Goal: Information Seeking & Learning: Learn about a topic

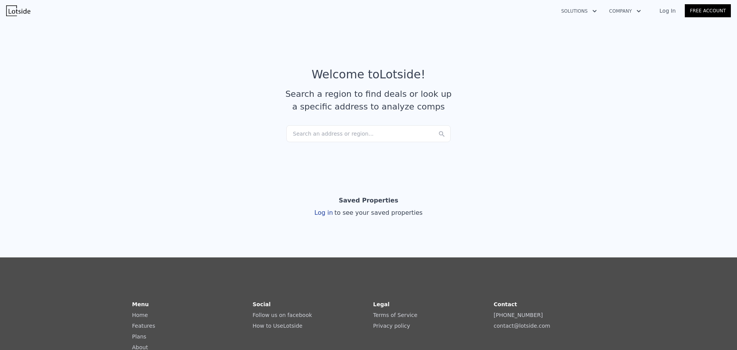
click at [325, 132] on div "Search an address or region..." at bounding box center [368, 133] width 164 height 17
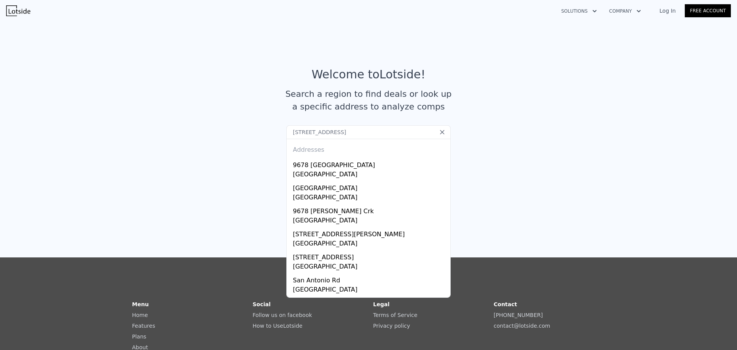
click at [325, 131] on input "[STREET_ADDRESS]" at bounding box center [368, 132] width 164 height 14
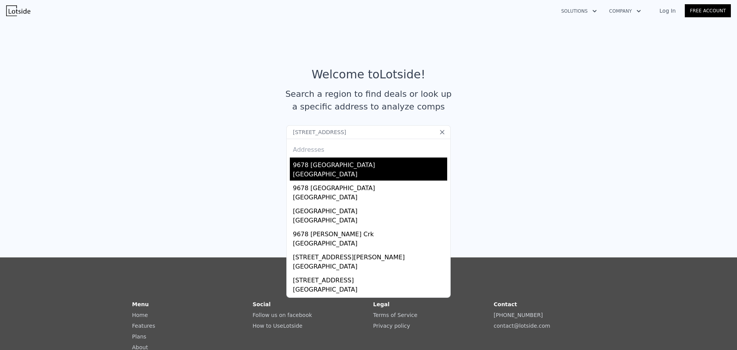
type input "[STREET_ADDRESS]"
click at [346, 166] on div "9678 [GEOGRAPHIC_DATA]" at bounding box center [370, 163] width 154 height 12
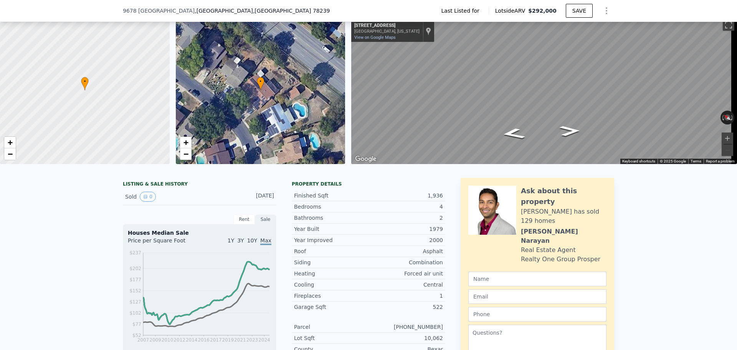
scroll to position [36, 0]
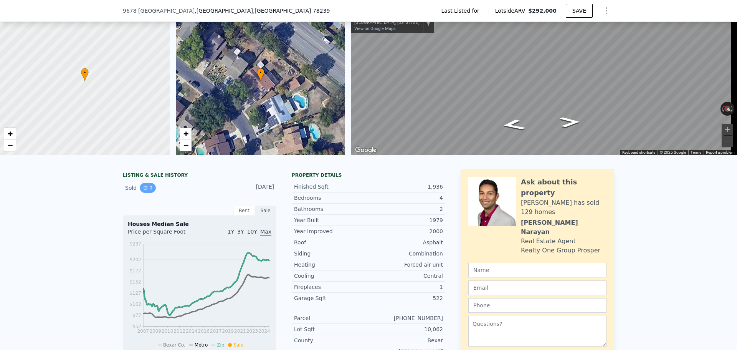
click at [145, 193] on button "0" at bounding box center [148, 188] width 16 height 10
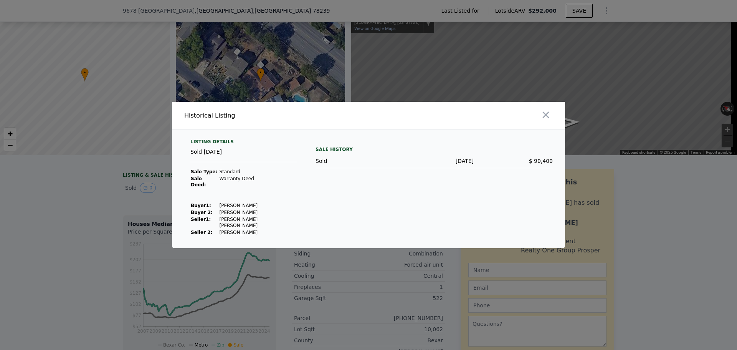
click at [217, 158] on div "Sold [DATE]" at bounding box center [243, 155] width 107 height 14
drag, startPoint x: 208, startPoint y: 158, endPoint x: 244, endPoint y: 157, distance: 36.1
click at [243, 157] on div "Sold [DATE]" at bounding box center [243, 155] width 107 height 14
click at [226, 158] on div "Sold [DATE]" at bounding box center [243, 155] width 107 height 14
click at [544, 118] on icon "button" at bounding box center [546, 115] width 7 height 7
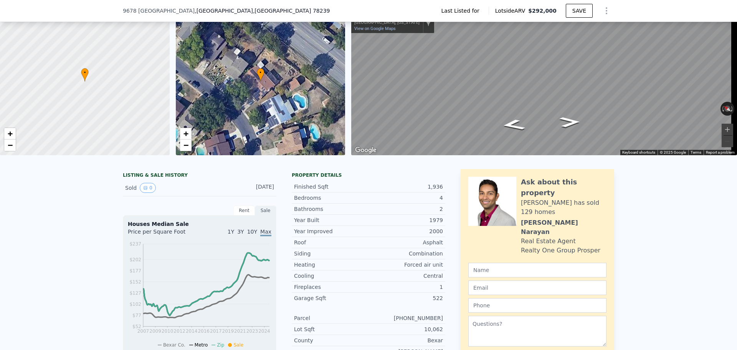
click at [244, 215] on div "Rent" at bounding box center [243, 210] width 21 height 10
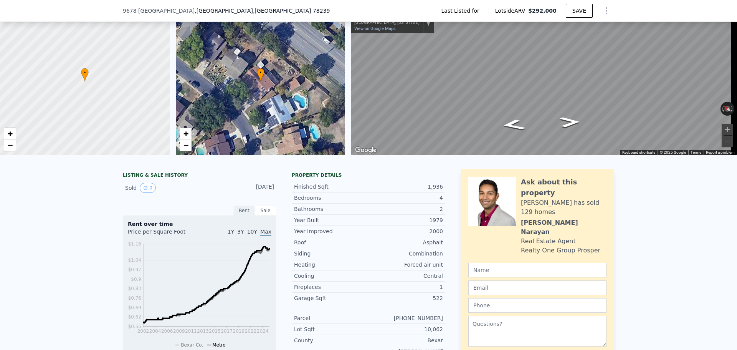
click at [261, 215] on div "Sale" at bounding box center [265, 210] width 21 height 10
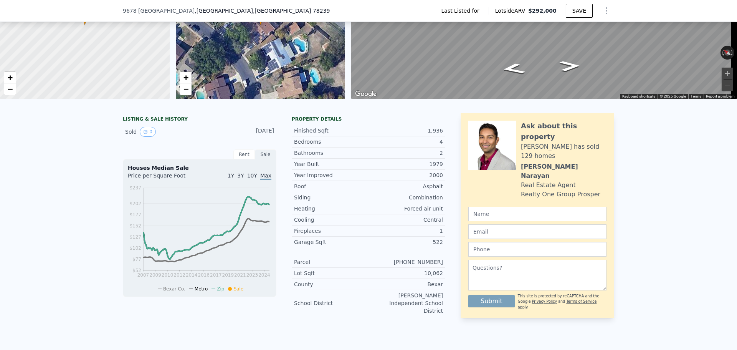
scroll to position [3, 0]
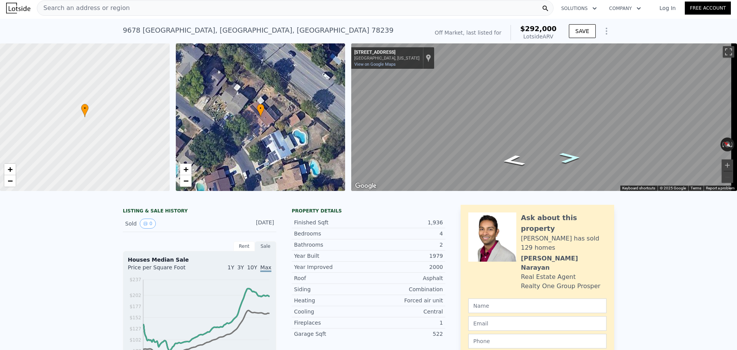
click at [564, 156] on icon "Go Southeast, Chelmsford Dr" at bounding box center [570, 157] width 38 height 15
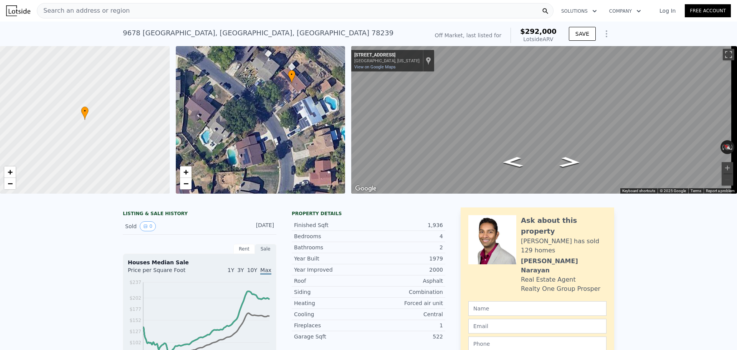
drag, startPoint x: 277, startPoint y: 129, endPoint x: 308, endPoint y: 92, distance: 47.9
click at [308, 92] on div "• + −" at bounding box center [261, 119] width 170 height 147
drag, startPoint x: 546, startPoint y: 229, endPoint x: 553, endPoint y: 230, distance: 7.3
click at [553, 230] on div "Ask about this property [PERSON_NAME] has sold 129 homes [PERSON_NAME] Real Est…" at bounding box center [537, 254] width 138 height 78
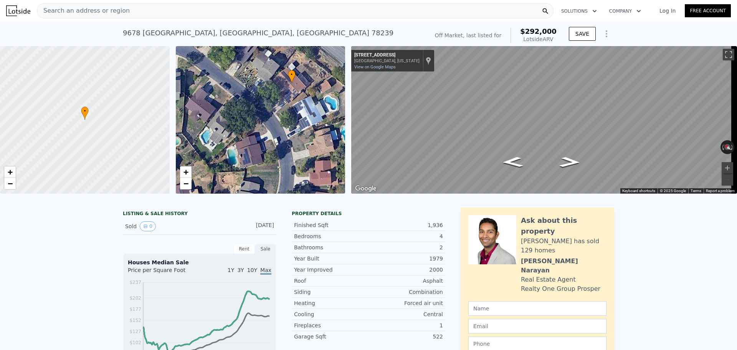
click at [540, 239] on div "[PERSON_NAME] has sold 129 homes" at bounding box center [564, 245] width 86 height 18
drag, startPoint x: 517, startPoint y: 226, endPoint x: 574, endPoint y: 229, distance: 57.7
click at [573, 229] on div "Ask about this property [PERSON_NAME] has sold 129 homes [PERSON_NAME] Real Est…" at bounding box center [537, 254] width 138 height 78
click at [563, 238] on div "[PERSON_NAME] has sold 129 homes" at bounding box center [564, 245] width 86 height 18
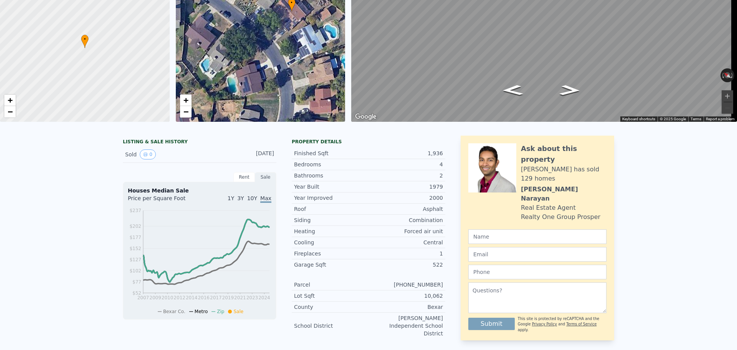
scroll to position [3, 0]
